Goal: Navigation & Orientation: Find specific page/section

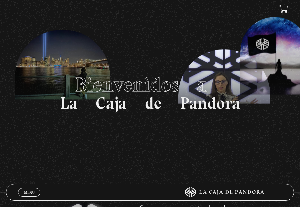
click at [34, 188] on link "Menu Cerrar" at bounding box center [29, 192] width 23 height 9
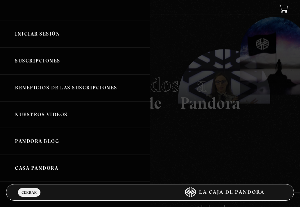
click at [47, 36] on link "Iniciar Sesión" at bounding box center [75, 34] width 150 height 27
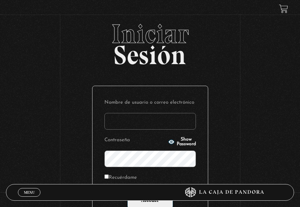
type input "arguedasivonne@gmail.com"
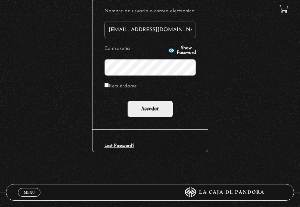
scroll to position [113, 0]
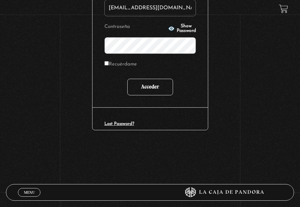
click at [168, 86] on input "Acceder" at bounding box center [150, 87] width 46 height 17
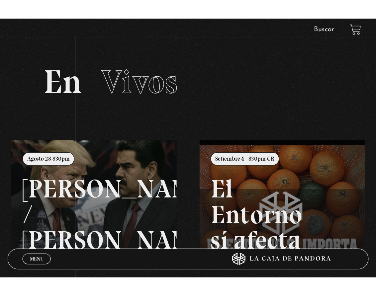
scroll to position [66, 0]
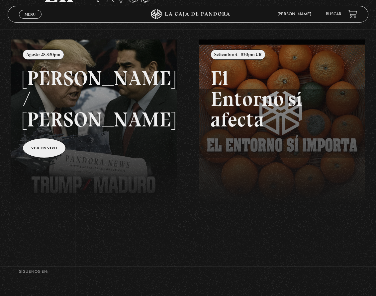
click at [33, 18] on span "Cerrar" at bounding box center [30, 20] width 16 height 5
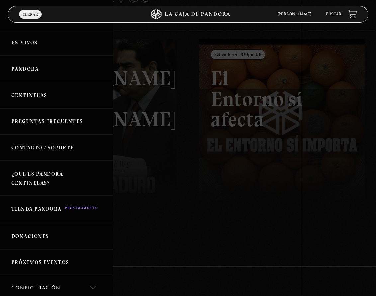
click at [32, 68] on link "Pandora" at bounding box center [56, 69] width 113 height 26
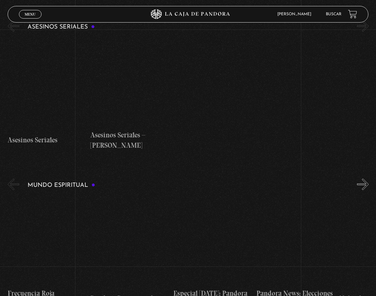
scroll to position [2090, 0]
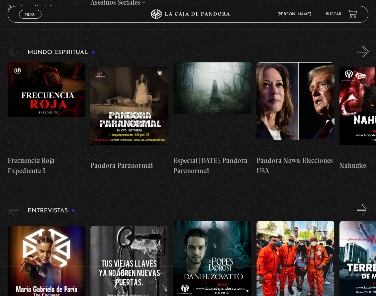
click at [46, 226] on figure at bounding box center [47, 271] width 78 height 90
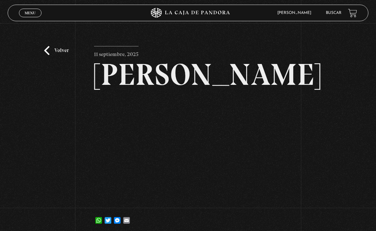
scroll to position [66, 0]
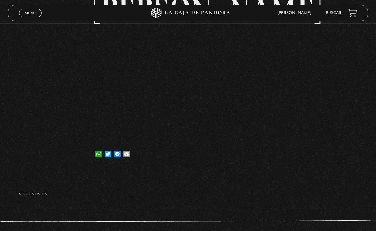
click at [32, 11] on span "Menu" at bounding box center [30, 13] width 11 height 4
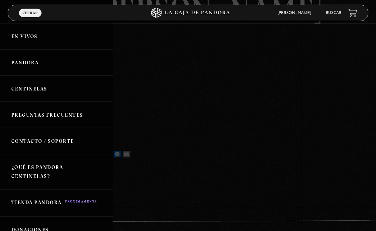
drag, startPoint x: 31, startPoint y: 34, endPoint x: 39, endPoint y: 38, distance: 9.7
click at [31, 34] on link "En vivos" at bounding box center [56, 36] width 113 height 26
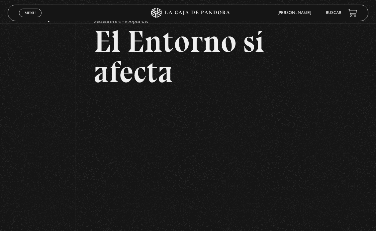
scroll to position [66, 0]
